Goal: Information Seeking & Learning: Learn about a topic

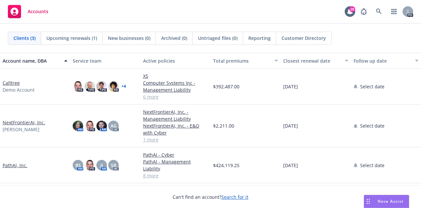
click at [23, 120] on link "NextFrontierAI, Inc." at bounding box center [24, 122] width 42 height 7
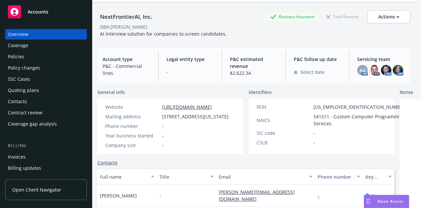
scroll to position [22, 4]
click at [23, 59] on div "Policies" at bounding box center [16, 56] width 16 height 11
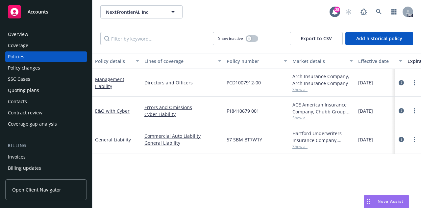
click at [31, 192] on span "Open Client Navigator" at bounding box center [36, 189] width 49 height 7
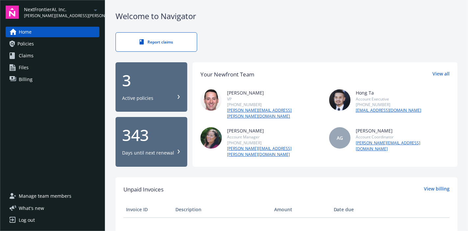
click at [35, 44] on link "Policies" at bounding box center [53, 44] width 94 height 11
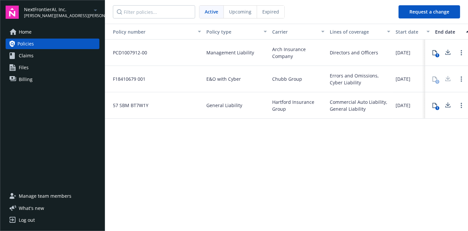
click at [22, 29] on span "Home" at bounding box center [25, 32] width 13 height 11
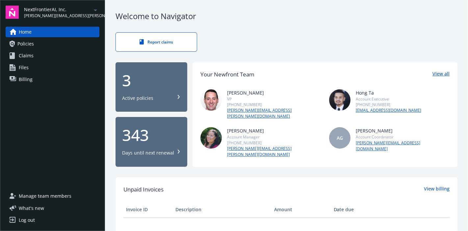
click at [434, 73] on link "View all" at bounding box center [441, 74] width 17 height 9
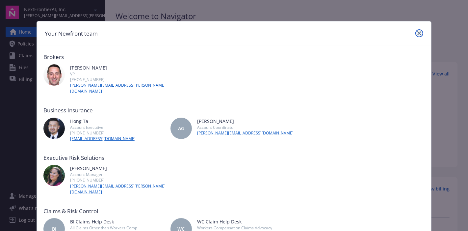
click at [417, 32] on icon "close" at bounding box center [419, 33] width 4 height 4
